Goal: Information Seeking & Learning: Learn about a topic

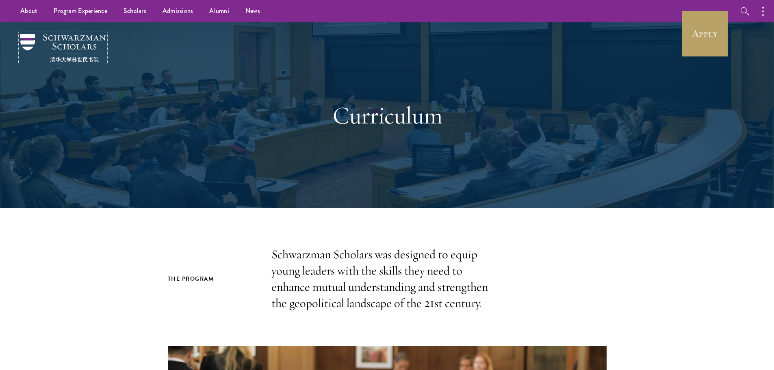
click at [72, 37] on img at bounding box center [62, 48] width 85 height 28
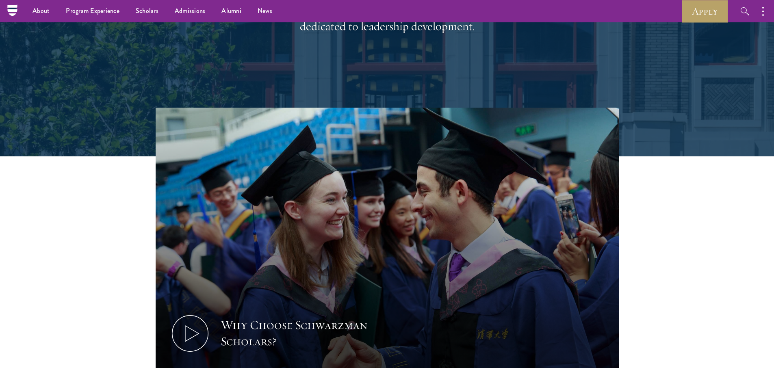
scroll to position [41, 0]
